Goal: Task Accomplishment & Management: Complete application form

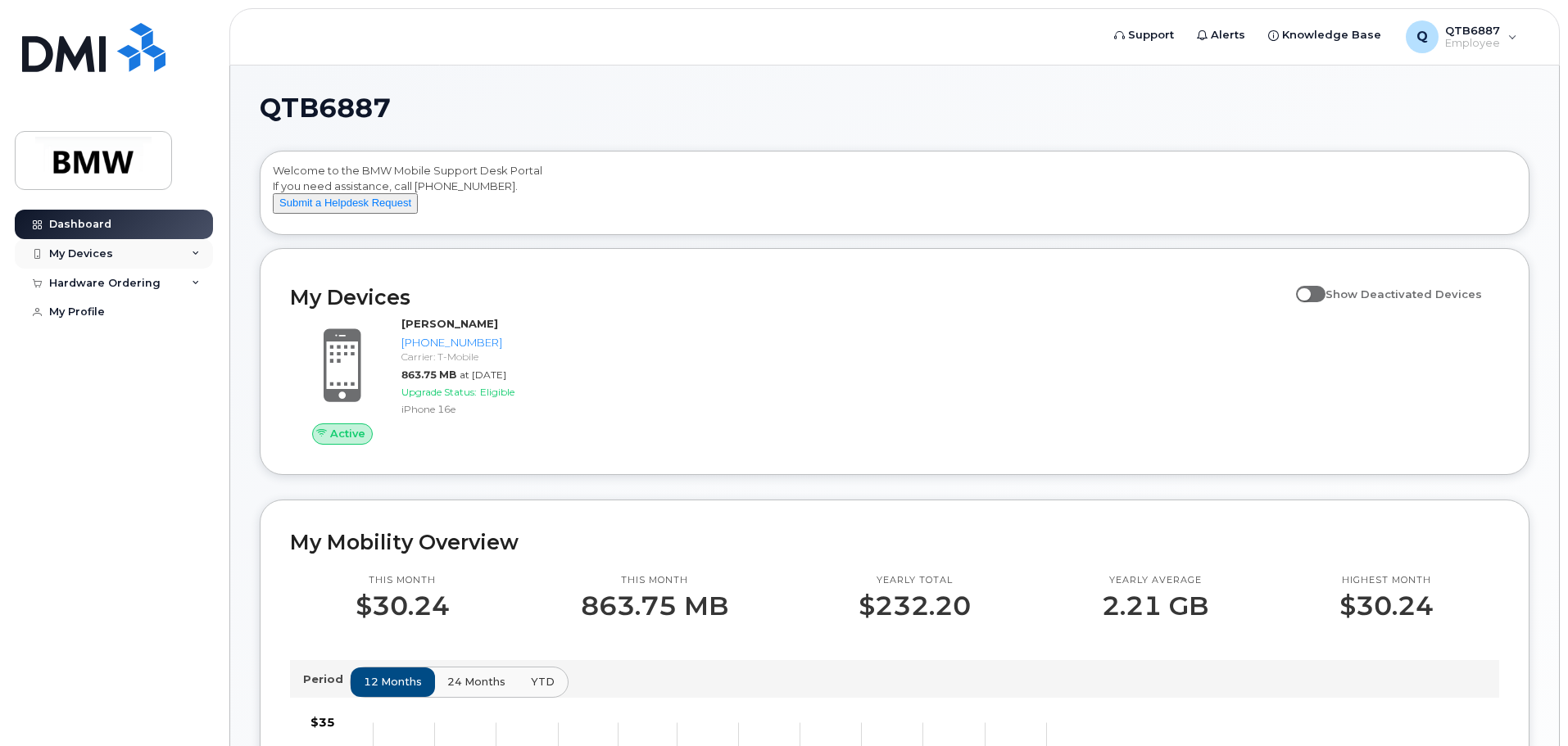
click at [193, 252] on icon at bounding box center [195, 253] width 9 height 9
click at [197, 283] on icon at bounding box center [195, 283] width 9 height 9
click at [91, 314] on div "New Order" at bounding box center [87, 312] width 62 height 14
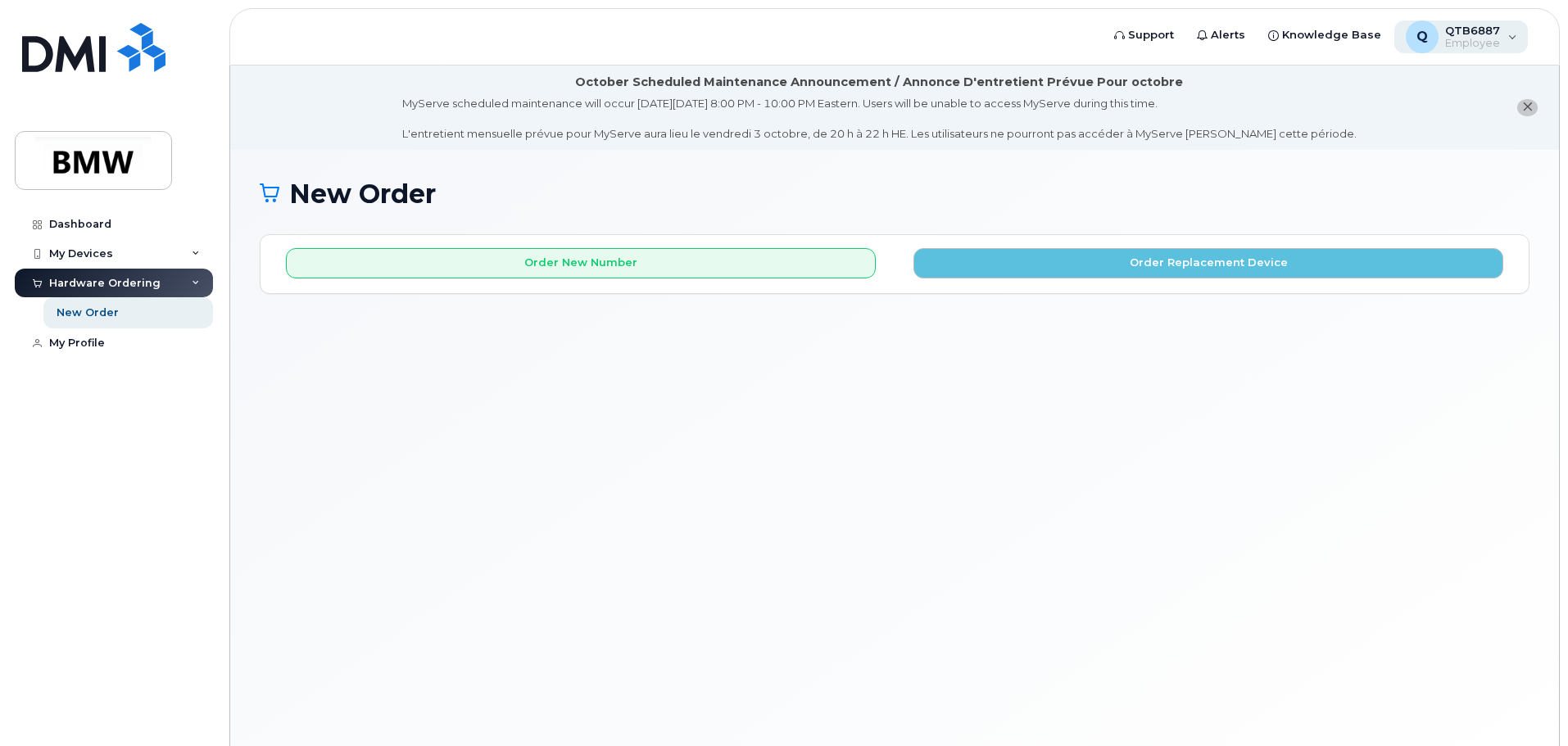
click at [1516, 38] on div "Q QTB6887 Employee" at bounding box center [1462, 36] width 134 height 33
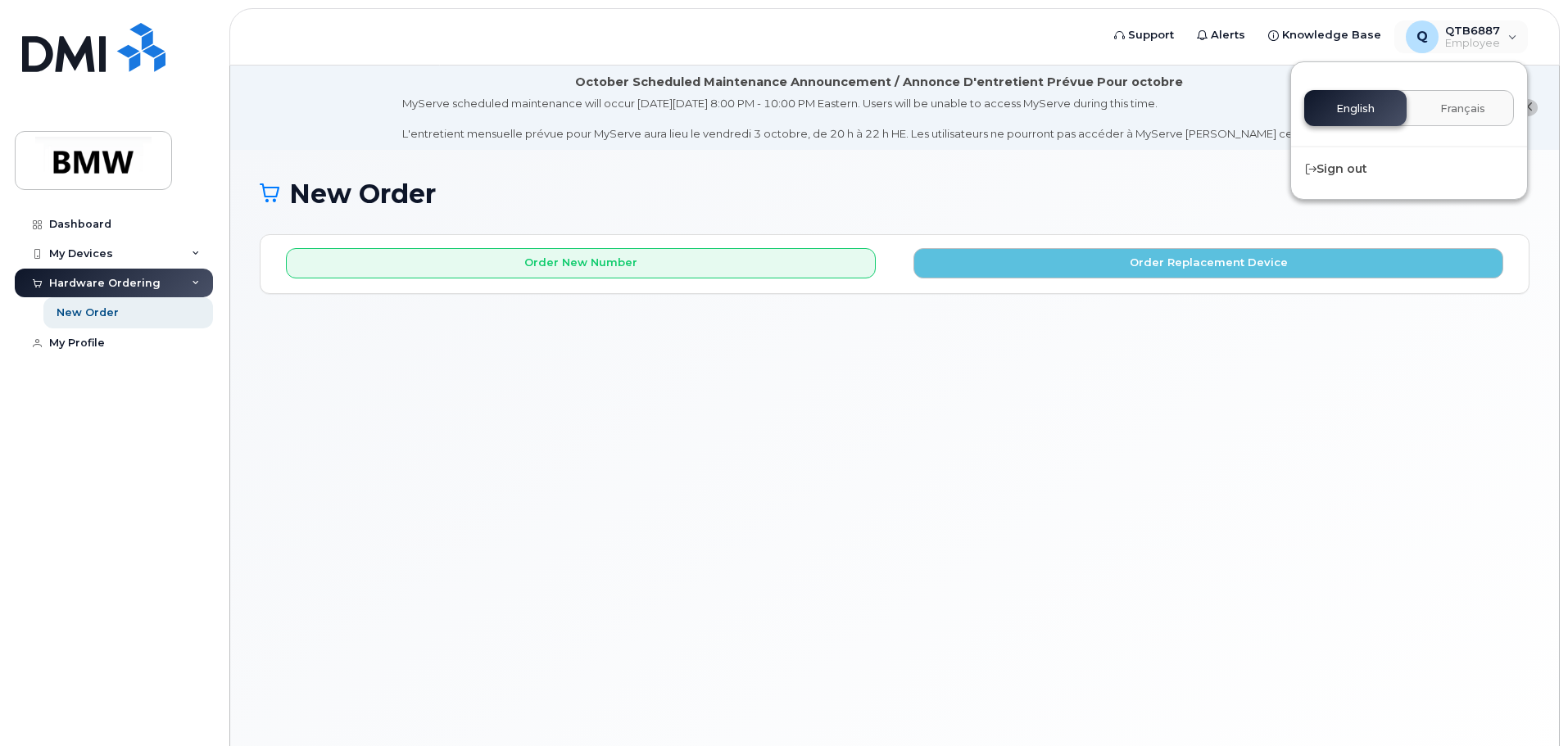
drag, startPoint x: 1279, startPoint y: 392, endPoint x: 1281, endPoint y: 384, distance: 8.2
click at [1279, 386] on div "New Order × Share This Order If you want to allow others to create or edit orde…" at bounding box center [894, 469] width 1329 height 637
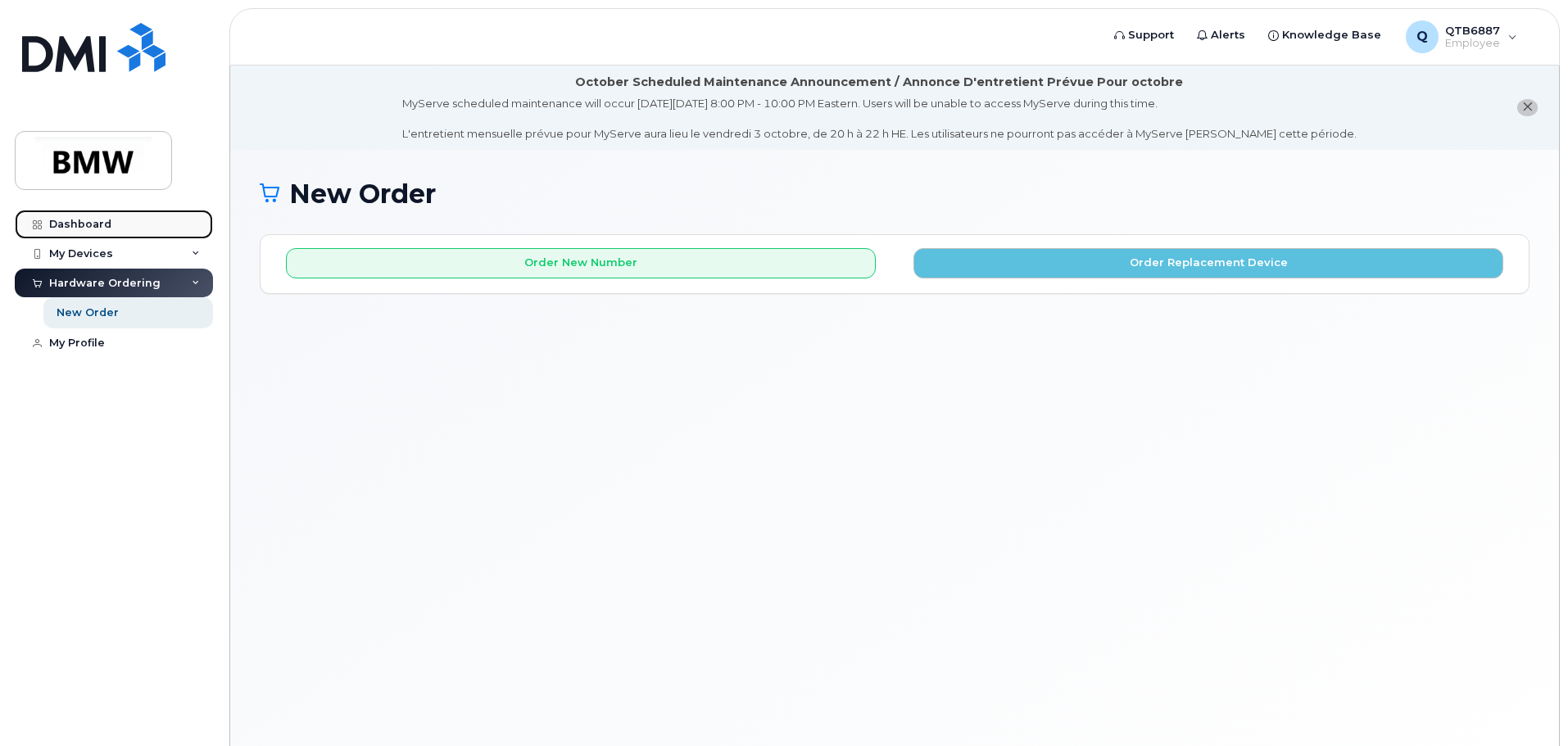
click at [65, 223] on div "Dashboard" at bounding box center [79, 225] width 62 height 13
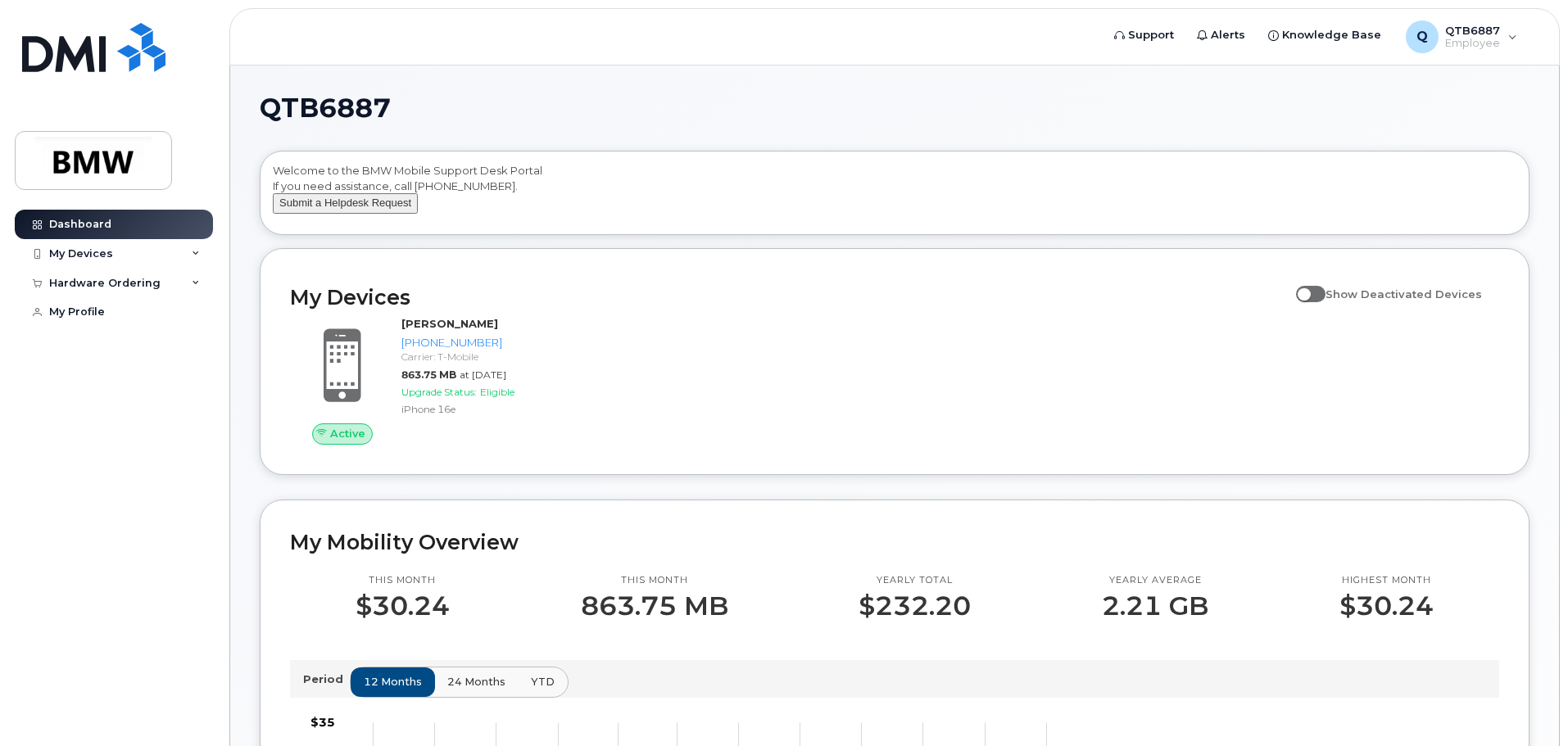
click at [335, 214] on button "Submit a Helpdesk Request" at bounding box center [345, 203] width 145 height 20
